Goal: Transaction & Acquisition: Purchase product/service

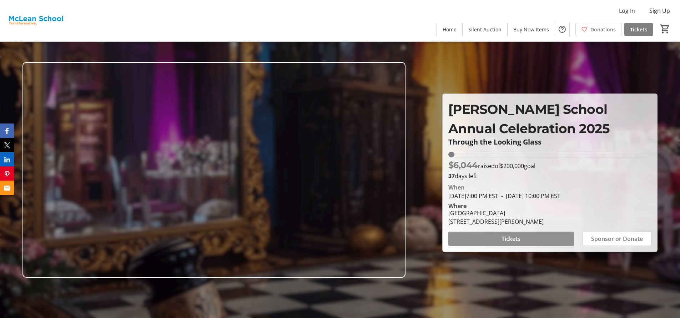
click at [511, 242] on span "Tickets" at bounding box center [510, 238] width 19 height 9
click at [593, 239] on span "Sponsor or Donate" at bounding box center [617, 238] width 52 height 9
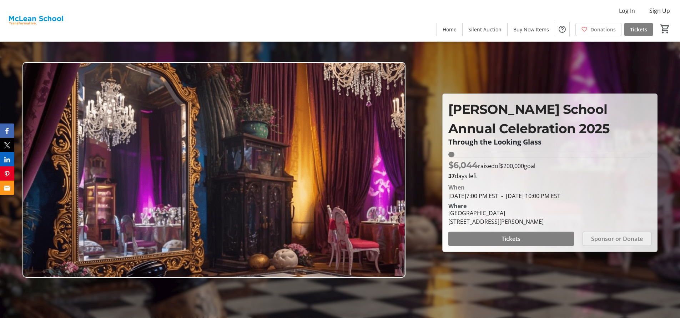
click at [601, 239] on span "Sponsor or Donate" at bounding box center [617, 238] width 52 height 9
